Goal: Manage account settings

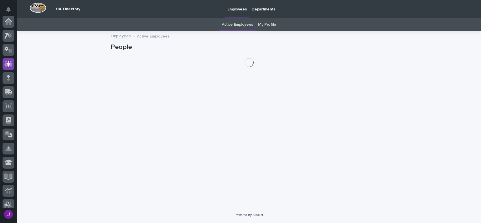
scroll to position [42, 0]
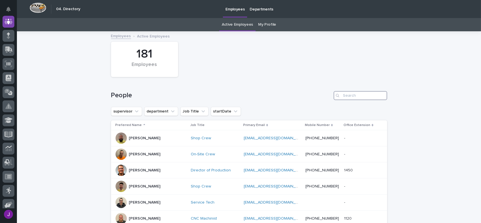
click at [362, 97] on input "Search" at bounding box center [361, 95] width 54 height 9
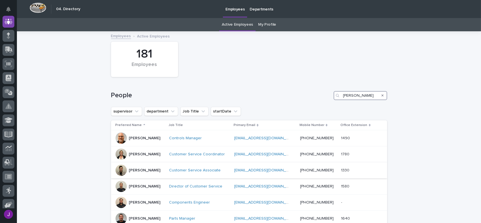
type input "[PERSON_NAME]"
click at [152, 169] on div "[PERSON_NAME]" at bounding box center [140, 170] width 49 height 11
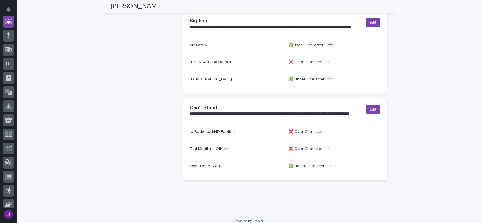
scroll to position [347, 0]
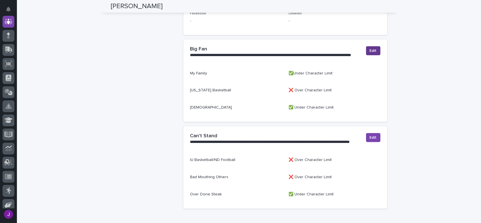
click at [370, 48] on span "Edit" at bounding box center [373, 51] width 7 height 6
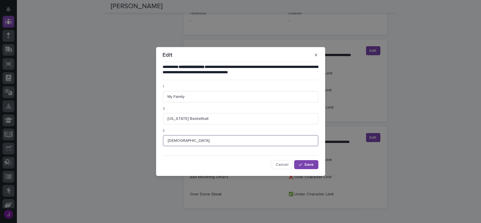
click at [187, 140] on input "[DEMOGRAPHIC_DATA]" at bounding box center [241, 140] width 156 height 11
type input "G"
type input "Outdoors"
click at [300, 164] on icon "button" at bounding box center [300, 165] width 3 height 4
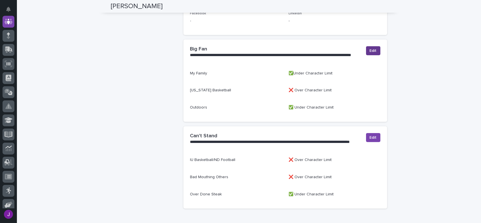
click at [371, 48] on span "Edit" at bounding box center [373, 51] width 7 height 6
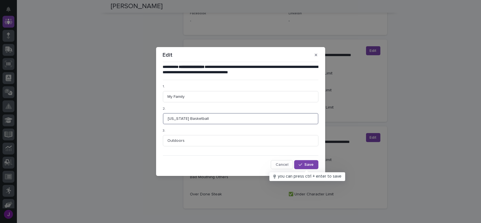
click at [211, 116] on input "[US_STATE] Basketball" at bounding box center [241, 118] width 156 height 11
type input "[US_STATE] Sports"
click at [313, 162] on button "Save" at bounding box center [306, 164] width 24 height 9
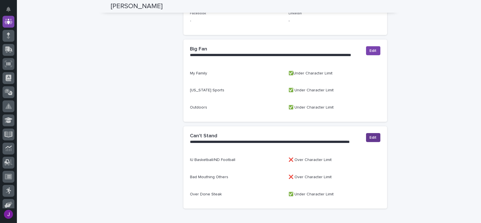
click at [374, 135] on span "Edit" at bounding box center [373, 138] width 7 height 6
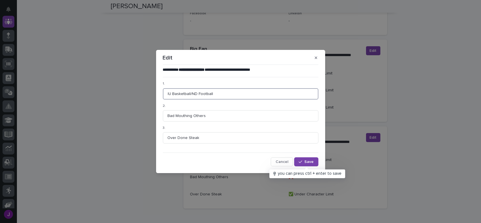
click at [225, 95] on input "IU Basketball/ND Football" at bounding box center [241, 93] width 156 height 11
type input "I"
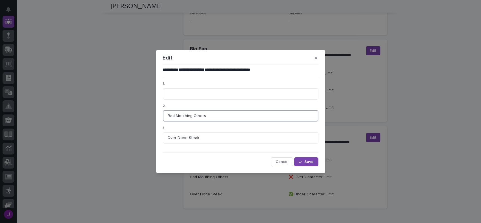
click at [213, 115] on input "Bad Mouthing Others" at bounding box center [241, 115] width 156 height 11
type input "B"
click at [168, 91] on input at bounding box center [241, 93] width 156 height 11
type input "Dirty Vehicles"
click at [169, 118] on input at bounding box center [241, 115] width 156 height 11
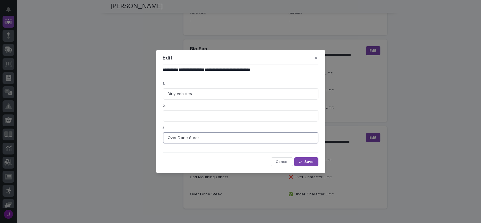
click at [204, 139] on input "Over Done Steak" at bounding box center [241, 137] width 156 height 11
type input "O"
click at [169, 115] on input at bounding box center [241, 115] width 156 height 11
type input "Flies"
click at [170, 138] on input at bounding box center [241, 137] width 156 height 11
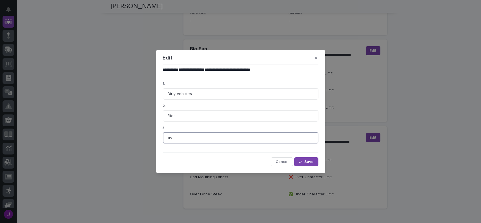
type input "o"
type input "Over Cooked Steak"
click at [316, 162] on button "Save" at bounding box center [306, 161] width 24 height 9
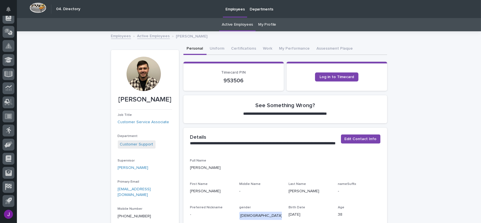
scroll to position [103, 0]
click at [263, 23] on link "My Profile" at bounding box center [267, 24] width 18 height 13
